Goal: Task Accomplishment & Management: Use online tool/utility

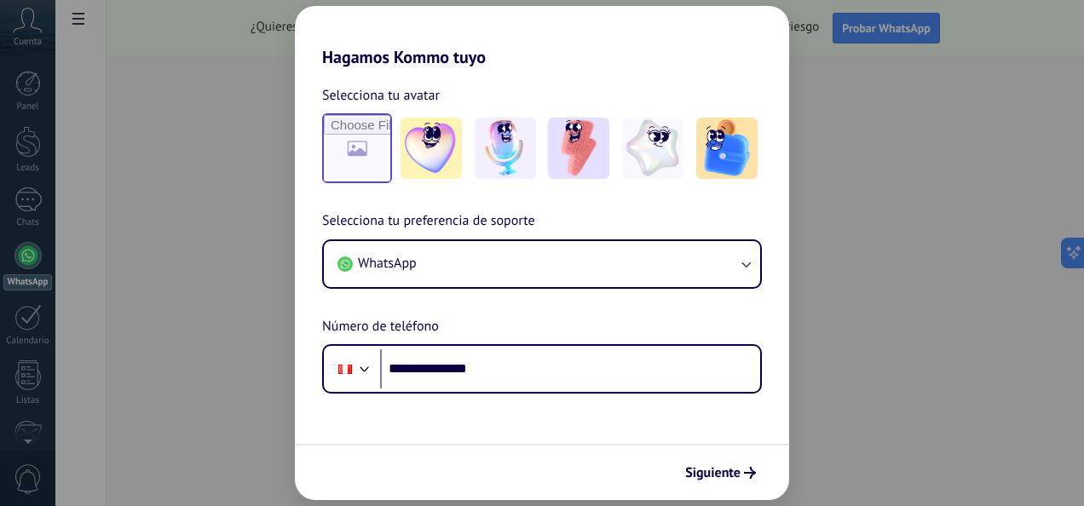
type input "**********"
click at [344, 173] on input "file" at bounding box center [357, 148] width 66 height 66
click at [706, 475] on span "Siguiente" at bounding box center [712, 473] width 55 height 12
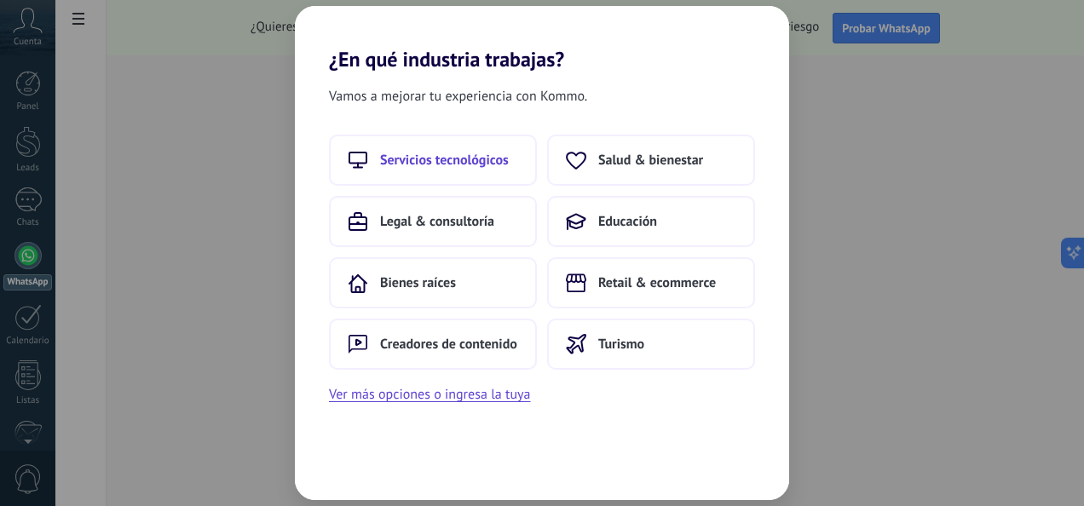
click at [378, 163] on button "Servicios tecnológicos" at bounding box center [433, 160] width 208 height 51
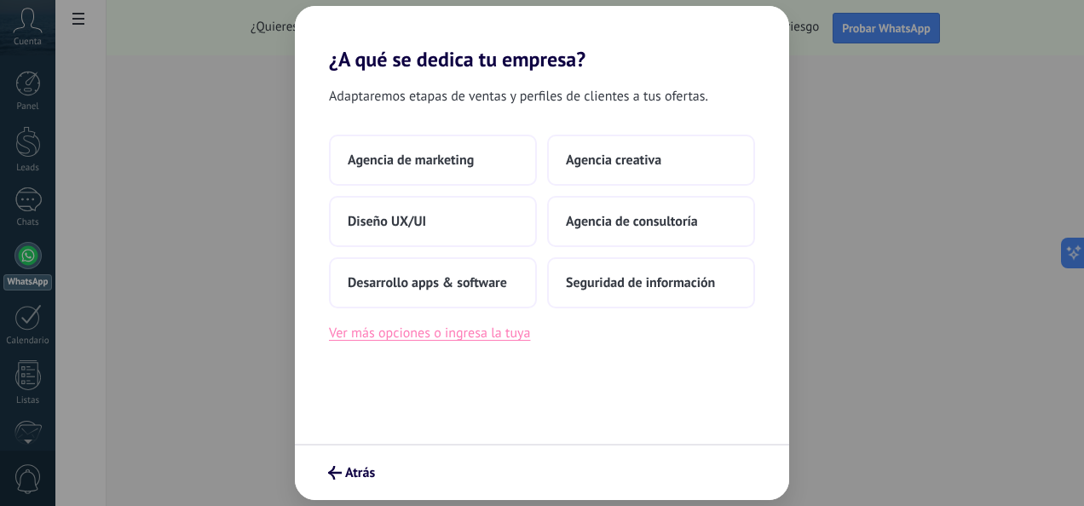
click at [415, 333] on button "Ver más opciones o ingresa la tuya" at bounding box center [429, 333] width 201 height 22
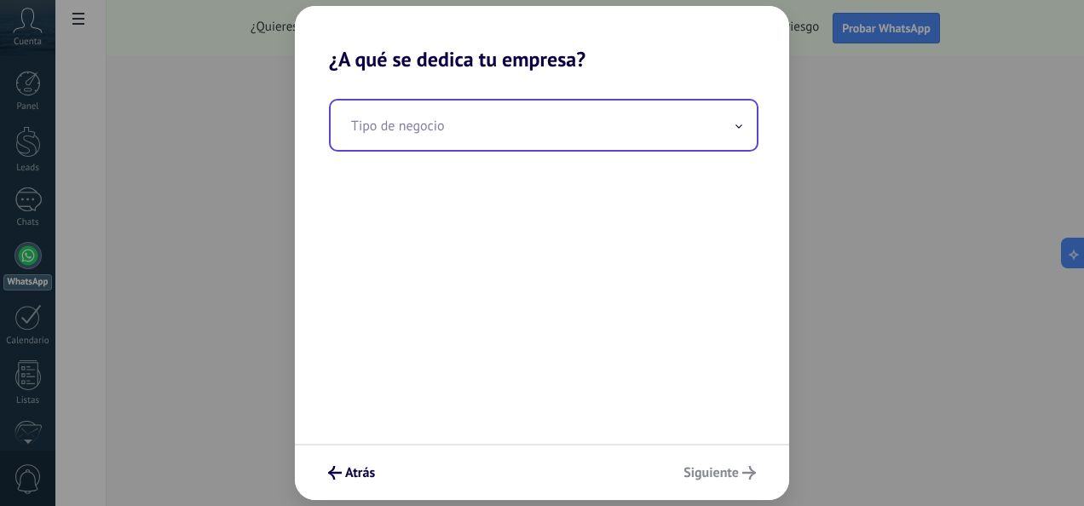
click at [406, 131] on input "text" at bounding box center [544, 125] width 426 height 49
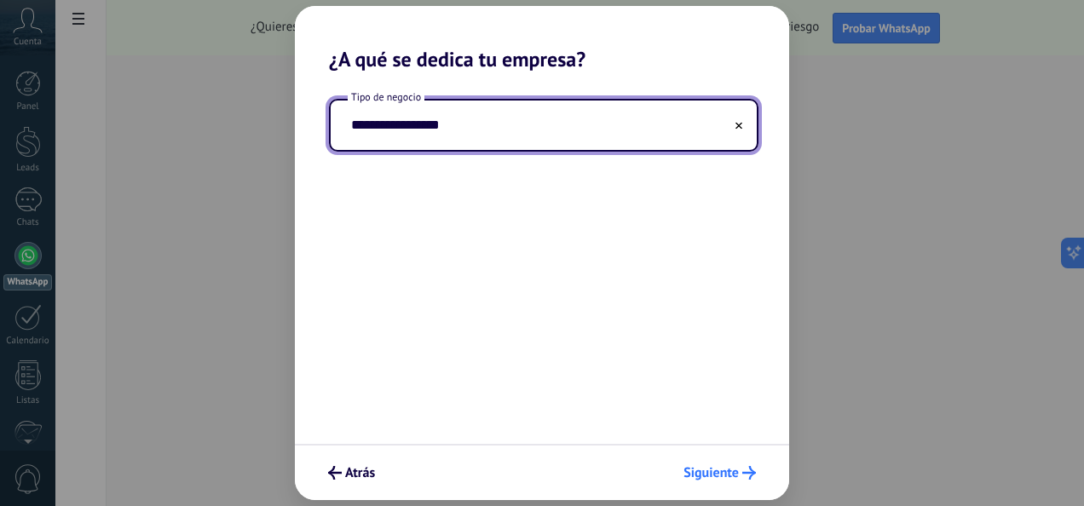
type input "**********"
click at [740, 473] on span "Siguiente" at bounding box center [719, 473] width 72 height 14
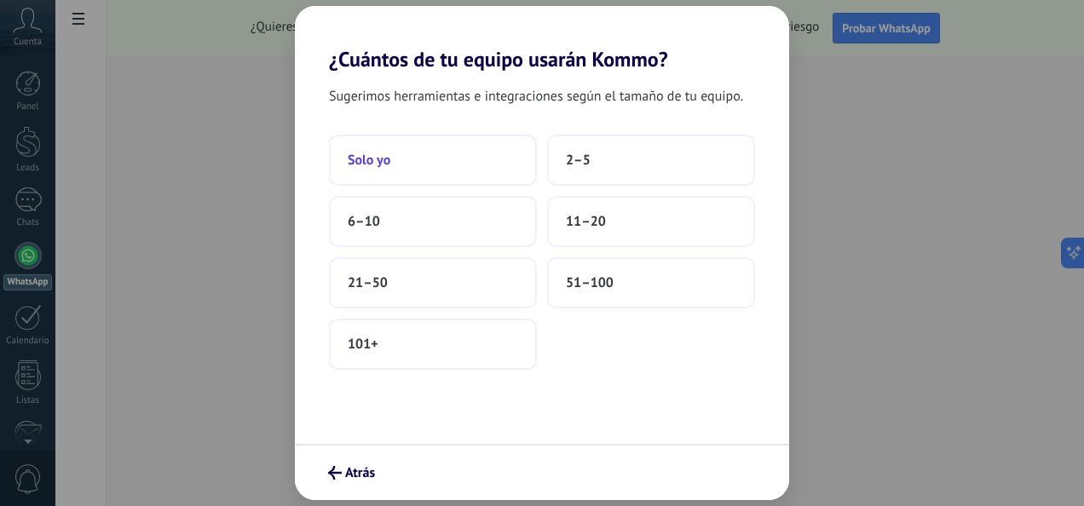
click at [380, 163] on span "Solo yo" at bounding box center [369, 160] width 43 height 17
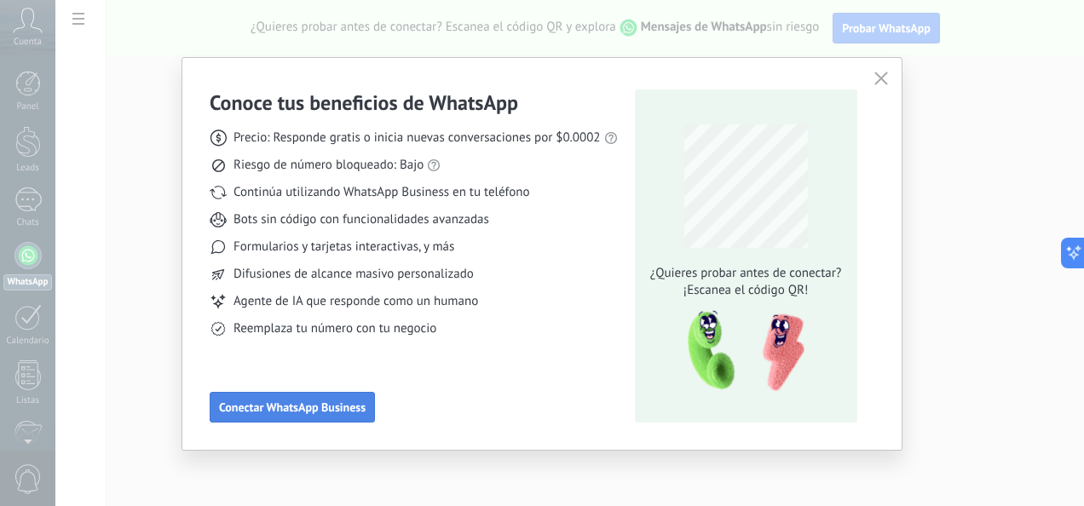
click at [274, 406] on span "Conectar WhatsApp Business" at bounding box center [292, 407] width 147 height 12
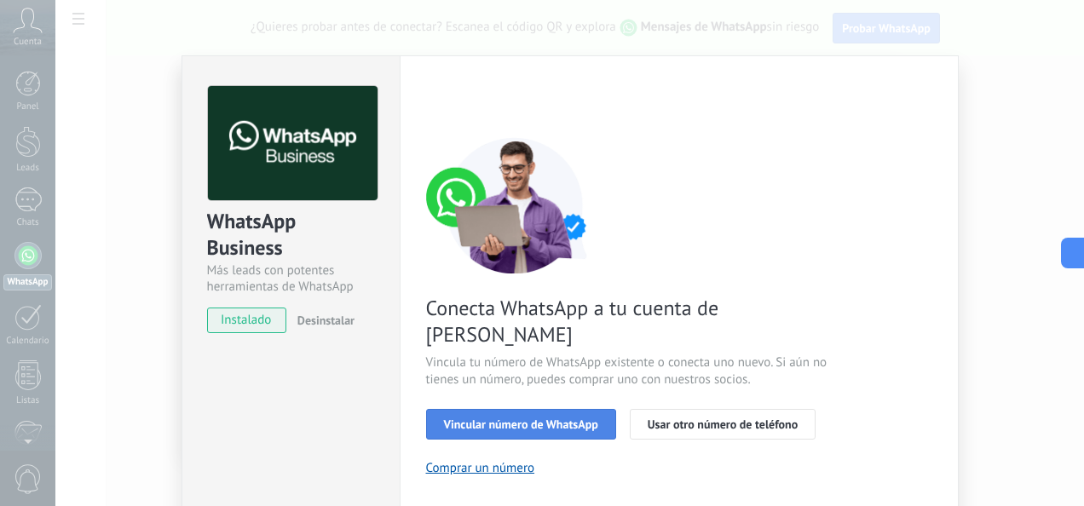
click at [547, 409] on button "Vincular número de WhatsApp" at bounding box center [521, 424] width 190 height 31
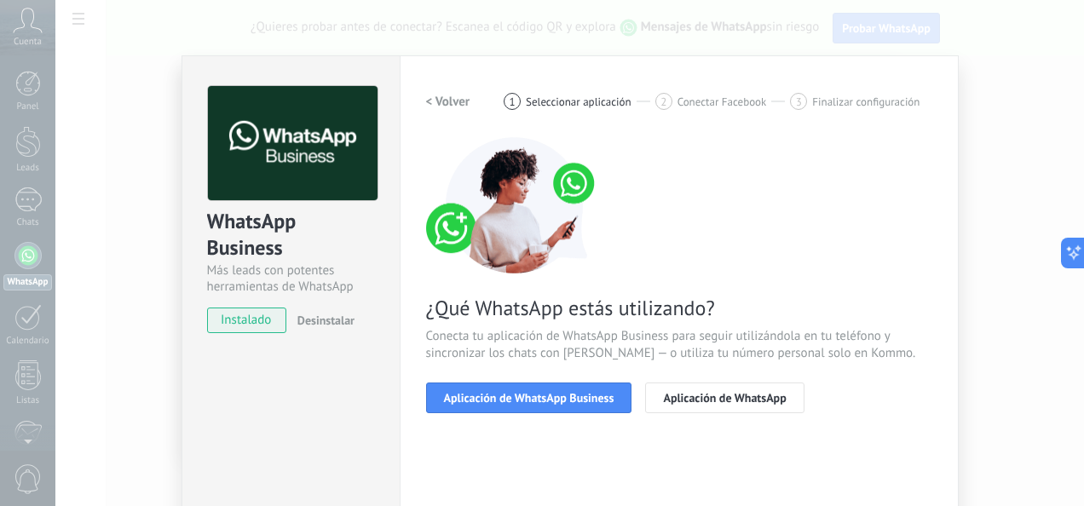
click at [1024, 149] on div "WhatsApp Business Más leads con potentes herramientas de WhatsApp instalado Des…" at bounding box center [569, 253] width 1028 height 506
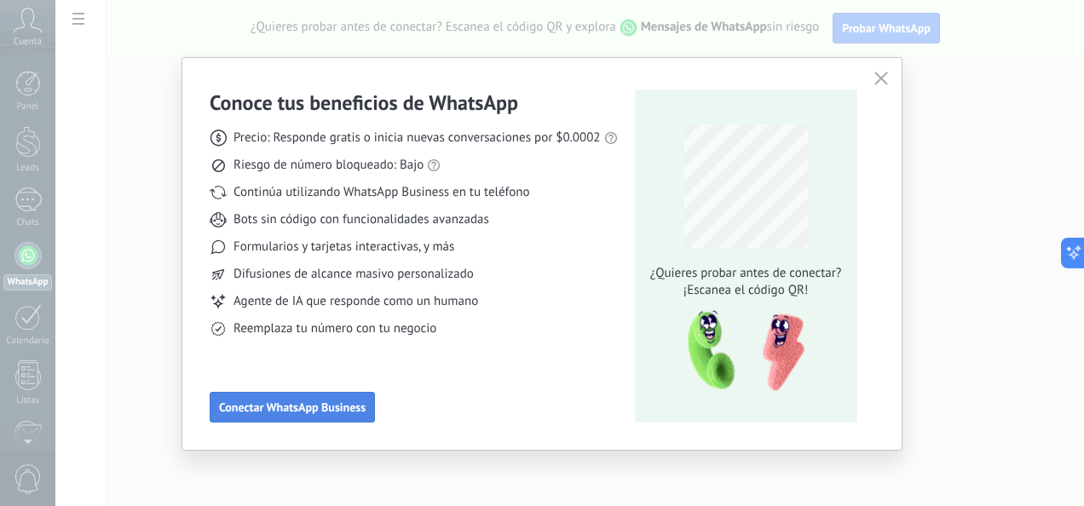
click at [254, 401] on span "Conectar WhatsApp Business" at bounding box center [292, 407] width 147 height 12
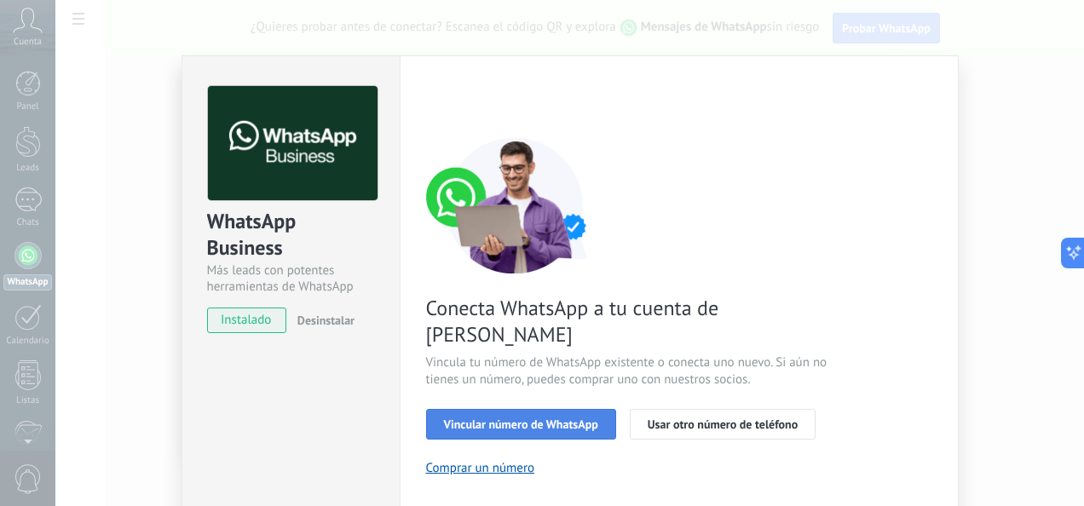
click at [517, 418] on span "Vincular número de WhatsApp" at bounding box center [521, 424] width 154 height 12
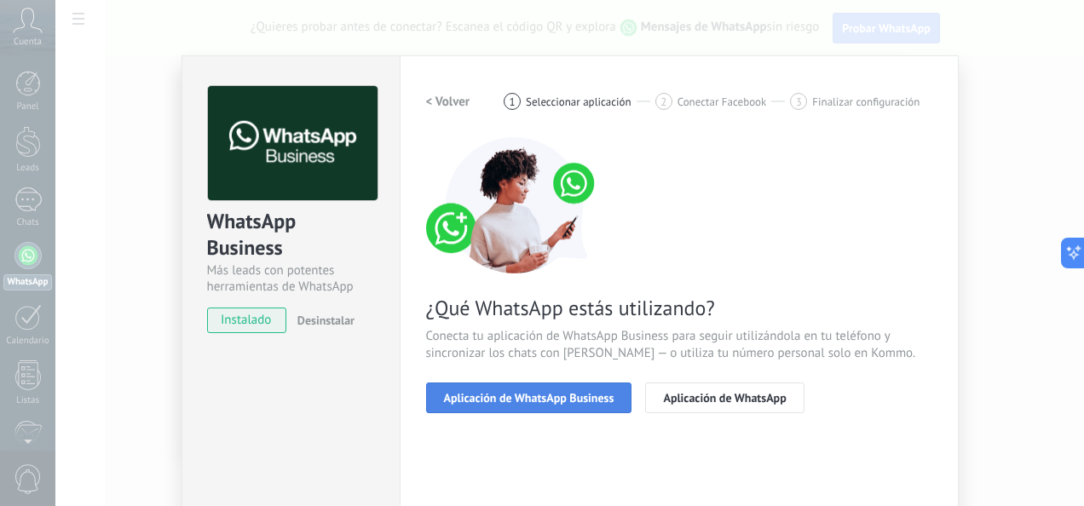
click at [475, 404] on span "Aplicación de WhatsApp Business" at bounding box center [529, 398] width 170 height 12
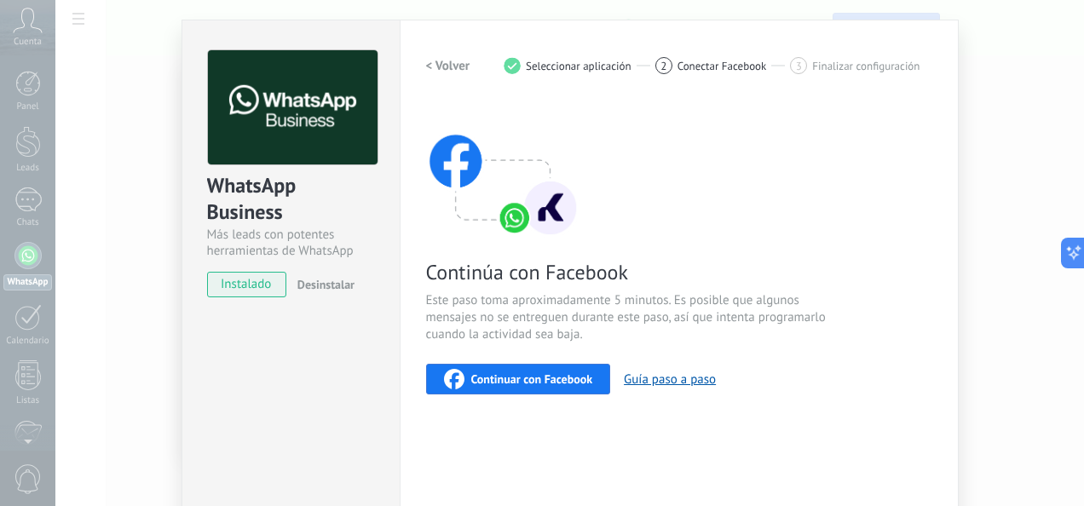
scroll to position [30, 0]
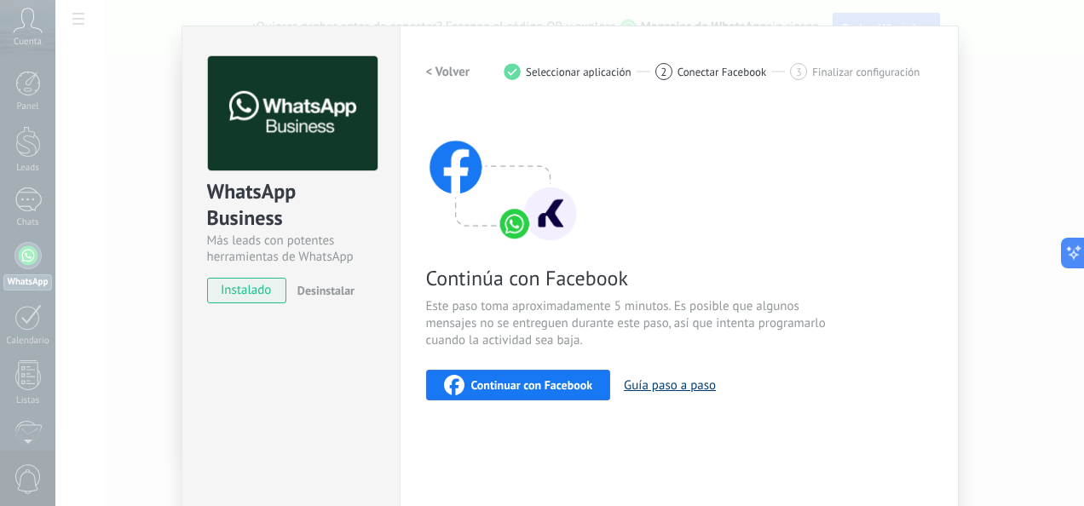
click at [639, 381] on button "Guía paso a paso" at bounding box center [670, 385] width 92 height 16
click at [486, 389] on span "Continuar con Facebook" at bounding box center [532, 385] width 122 height 12
click at [678, 385] on button "Guía paso a paso" at bounding box center [670, 385] width 92 height 16
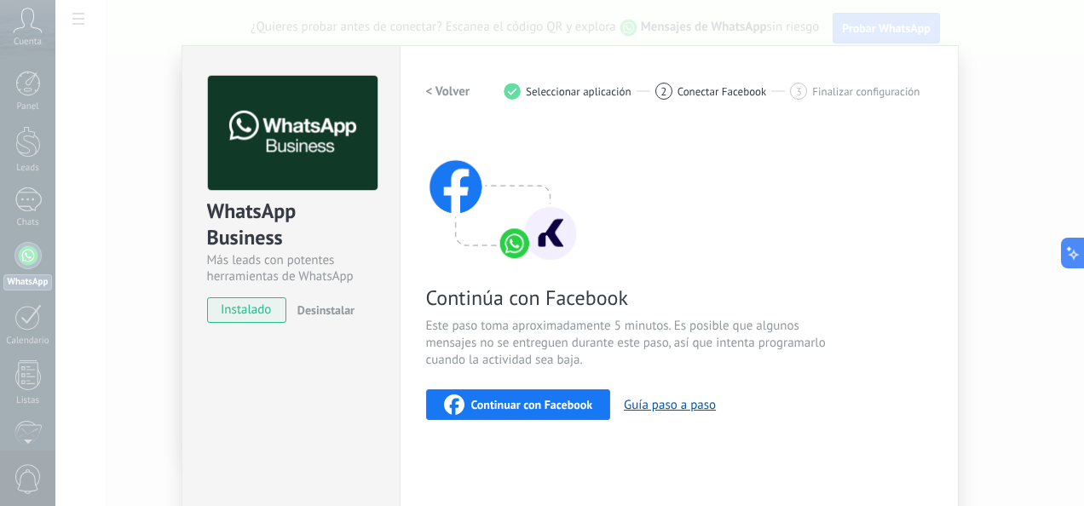
scroll to position [0, 0]
